Goal: Feedback & Contribution: Leave review/rating

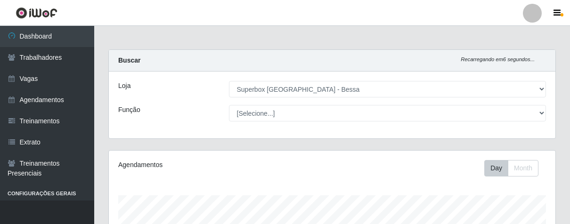
select select "206"
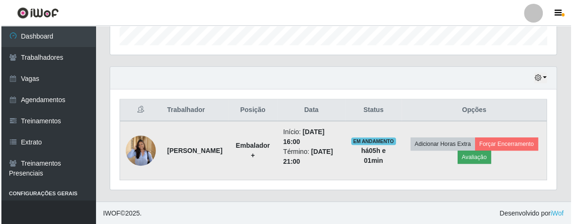
scroll to position [195, 446]
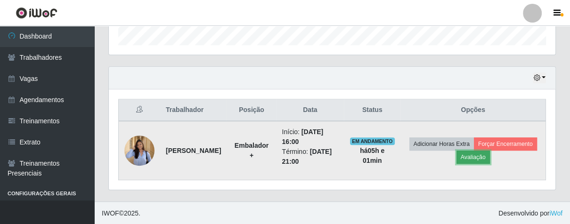
click at [490, 155] on button "Avaliação" at bounding box center [472, 157] width 33 height 13
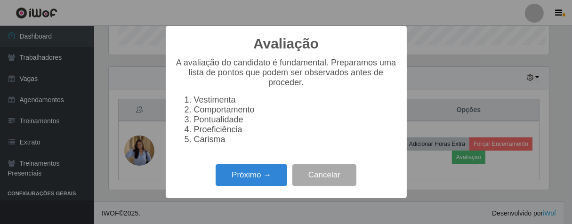
scroll to position [195, 441]
click at [261, 181] on button "Próximo →" at bounding box center [252, 175] width 72 height 22
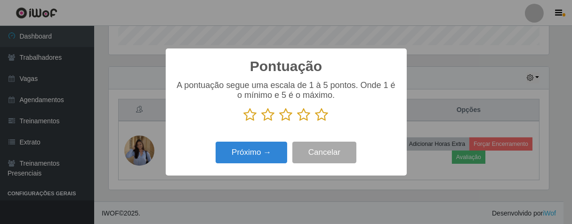
drag, startPoint x: 320, startPoint y: 116, endPoint x: 306, endPoint y: 121, distance: 15.2
click at [317, 117] on icon at bounding box center [321, 115] width 13 height 14
click at [315, 122] on input "radio" at bounding box center [315, 122] width 0 height 0
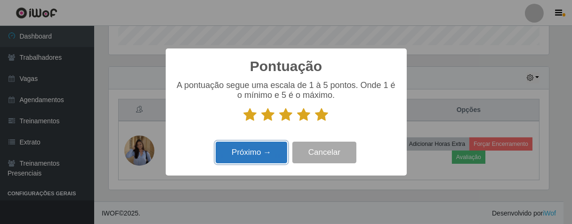
click at [260, 149] on button "Próximo →" at bounding box center [252, 153] width 72 height 22
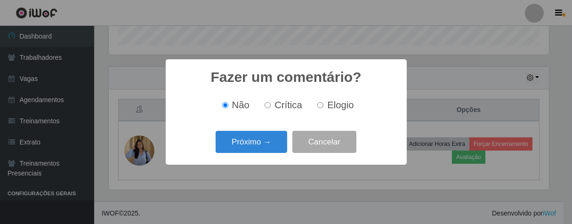
click at [320, 107] on input "Elogio" at bounding box center [320, 105] width 6 height 6
radio input "true"
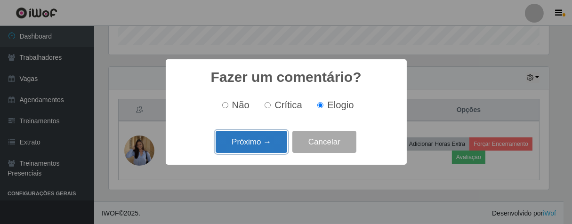
click at [266, 139] on button "Próximo →" at bounding box center [252, 142] width 72 height 22
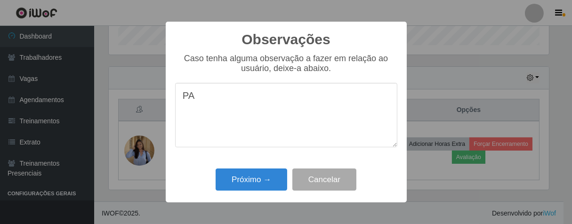
type textarea "P"
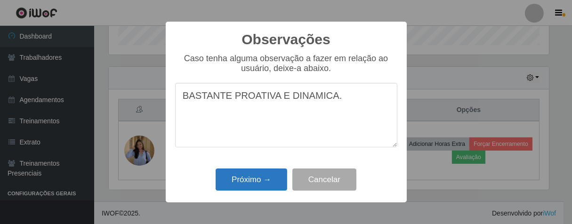
type textarea "BASTANTE PROATIVA E DINAMICA."
click at [266, 174] on button "Próximo →" at bounding box center [252, 180] width 72 height 22
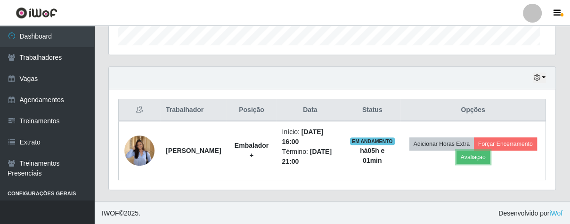
scroll to position [195, 446]
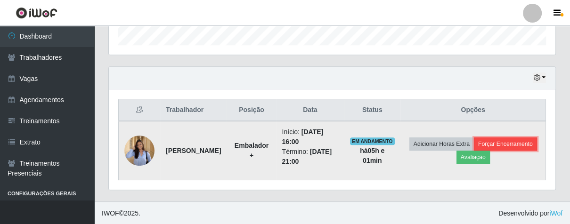
click at [474, 151] on button "Forçar Encerramento" at bounding box center [505, 143] width 63 height 13
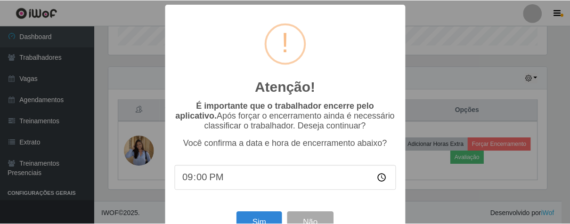
scroll to position [32, 0]
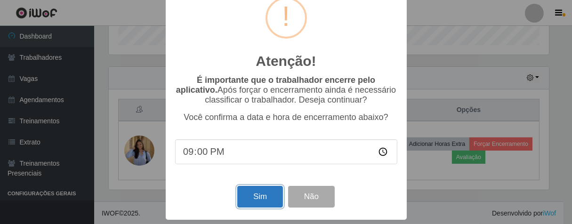
click at [265, 195] on button "Sim" at bounding box center [260, 197] width 46 height 22
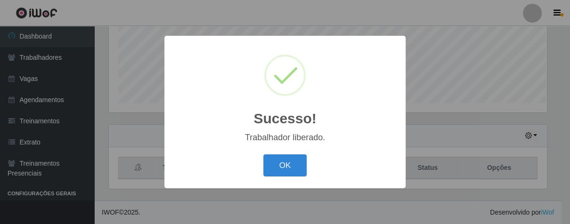
scroll to position [470576, 470331]
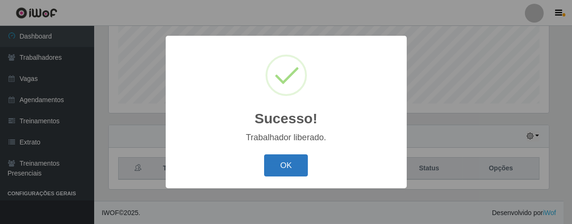
drag, startPoint x: 287, startPoint y: 165, endPoint x: 185, endPoint y: 53, distance: 151.3
click at [287, 162] on button "OK" at bounding box center [286, 165] width 44 height 22
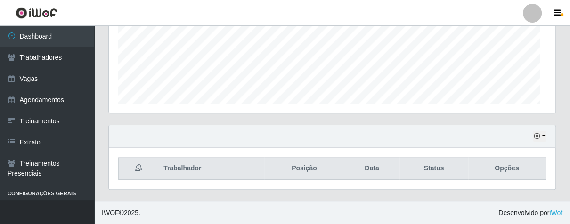
scroll to position [195, 446]
